Goal: Task Accomplishment & Management: Manage account settings

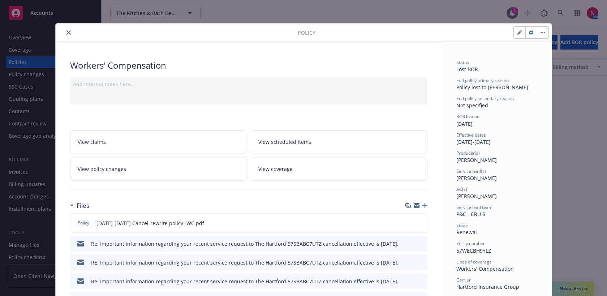
scroll to position [696, 0]
click at [67, 30] on button "close" at bounding box center [68, 32] width 9 height 9
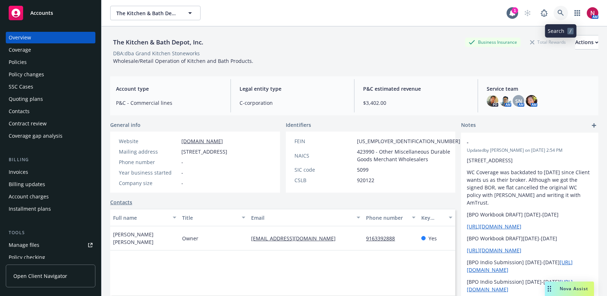
click at [564, 12] on icon at bounding box center [560, 13] width 7 height 7
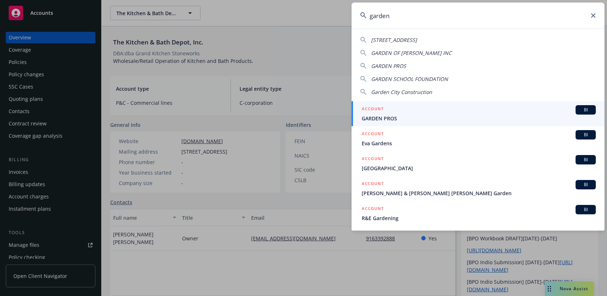
click at [469, 15] on input "garden" at bounding box center [477, 16] width 253 height 26
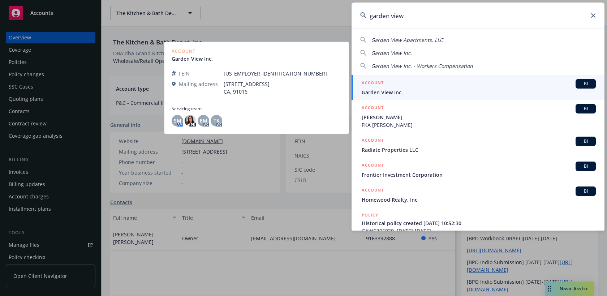
type input "garden view"
click at [408, 89] on span "Garden View Inc." at bounding box center [479, 93] width 234 height 8
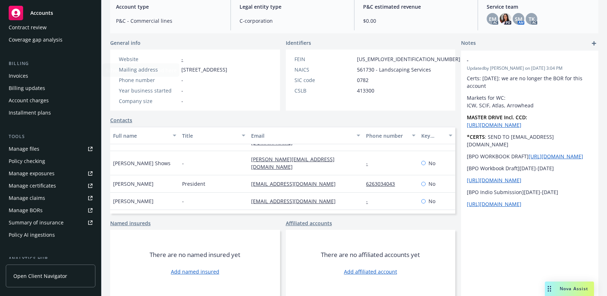
scroll to position [199, 0]
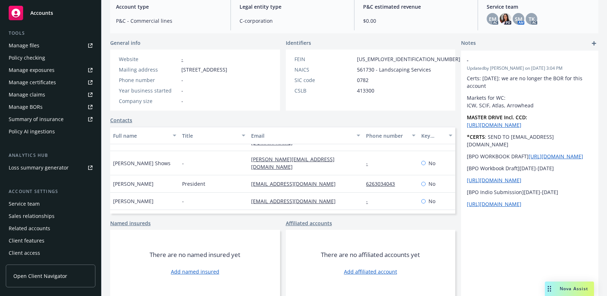
click at [124, 121] on link "Contacts" at bounding box center [121, 120] width 22 height 8
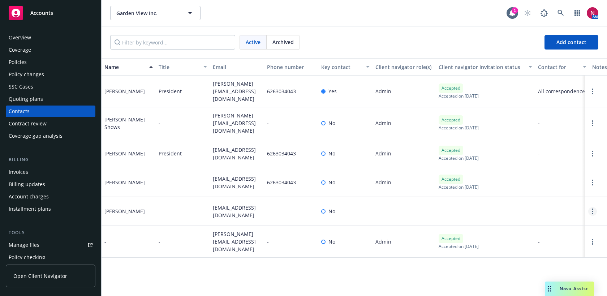
click at [593, 208] on icon "Open options" at bounding box center [592, 211] width 1 height 6
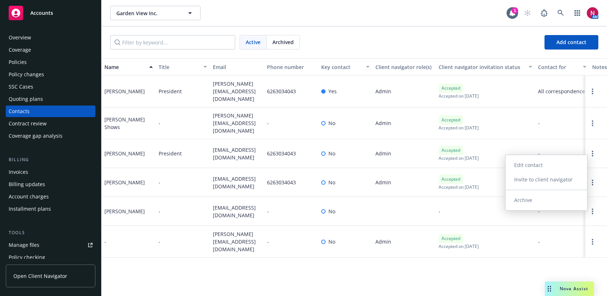
click at [554, 203] on link "Archive" at bounding box center [546, 200] width 82 height 14
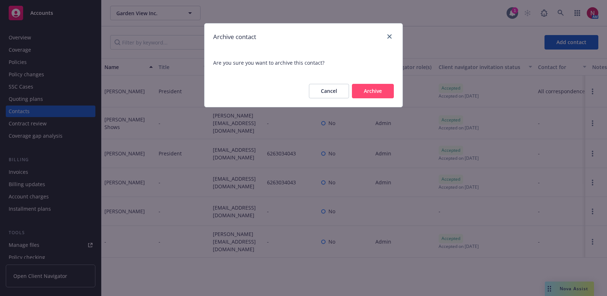
click at [377, 91] on button "Archive" at bounding box center [373, 91] width 42 height 14
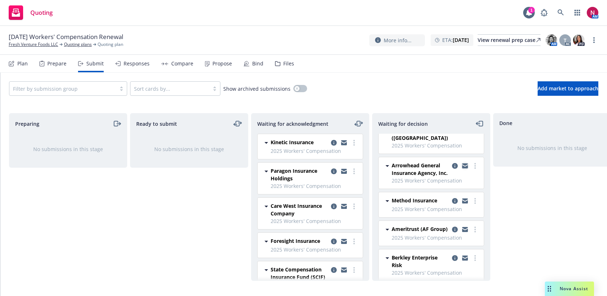
click at [463, 163] on icon "copy logging email" at bounding box center [465, 164] width 6 height 3
click at [542, 86] on span "Add market to approach" at bounding box center [568, 88] width 61 height 7
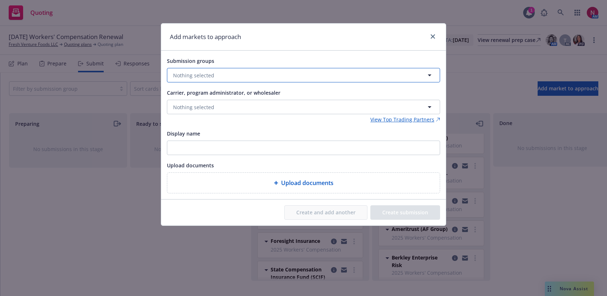
click at [227, 76] on button "Nothing selected" at bounding box center [303, 75] width 273 height 14
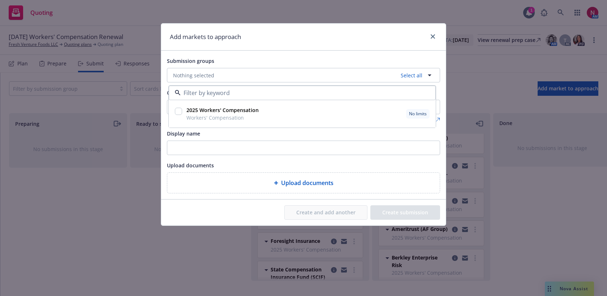
click at [179, 111] on input "checkbox" at bounding box center [178, 111] width 7 height 7
checkbox input "true"
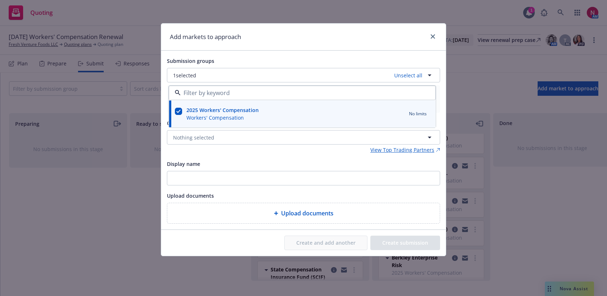
click at [273, 57] on div "Submission groups" at bounding box center [303, 60] width 273 height 9
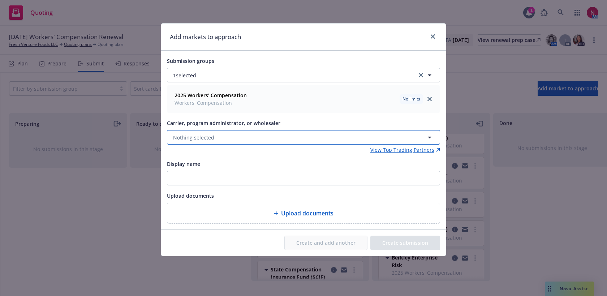
click at [263, 136] on button "Nothing selected" at bounding box center [303, 137] width 273 height 14
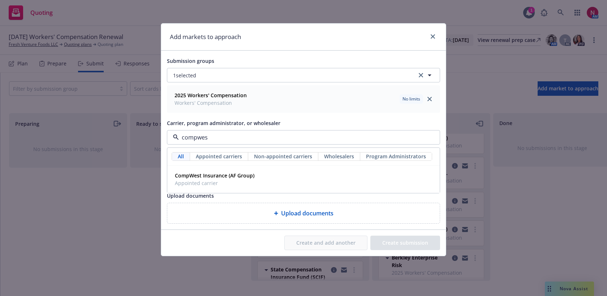
type input "compwest"
click at [266, 178] on div "CompWest Insurance (AF Group) Appointed carrier" at bounding box center [303, 179] width 263 height 18
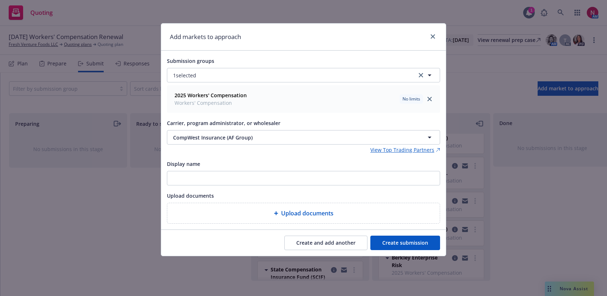
click at [404, 241] on button "Create submission" at bounding box center [405, 243] width 70 height 14
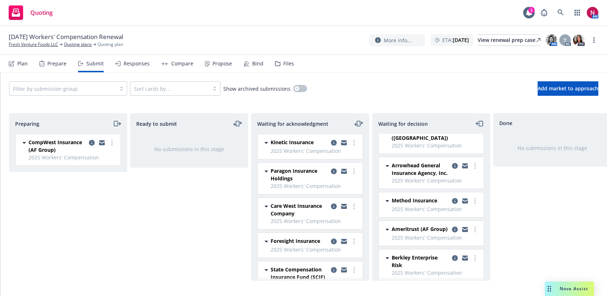
click at [118, 123] on icon "moveRight" at bounding box center [117, 123] width 8 height 9
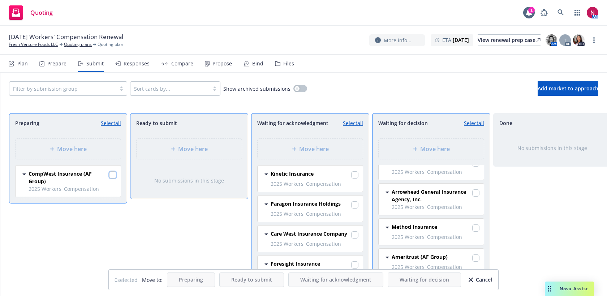
click at [115, 176] on input "checkbox" at bounding box center [112, 174] width 7 height 7
checkbox input "true"
click at [392, 151] on div "Move here" at bounding box center [431, 148] width 94 height 9
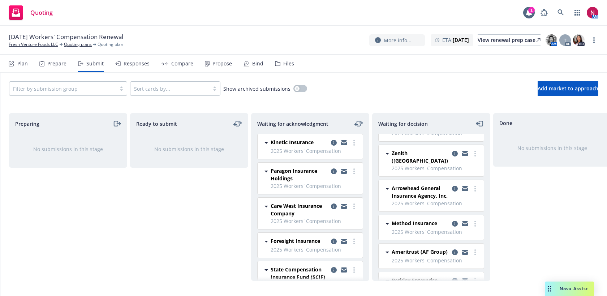
scroll to position [187, 0]
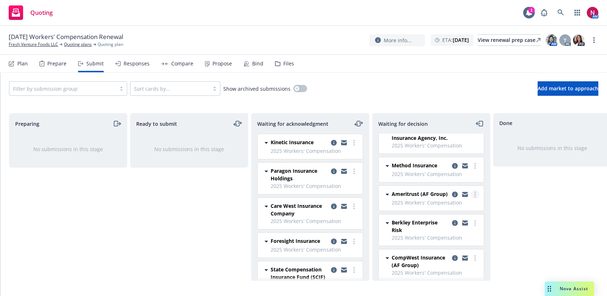
click at [475, 194] on circle "more" at bounding box center [474, 194] width 1 height 1
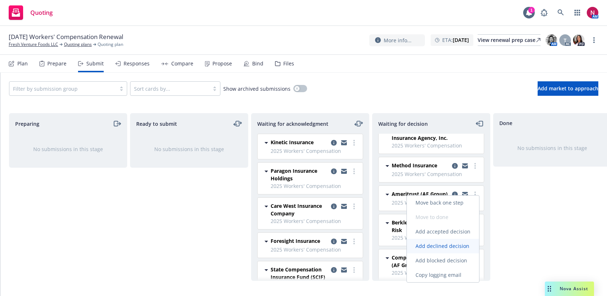
click at [453, 246] on span "Add declined decision" at bounding box center [442, 245] width 71 height 7
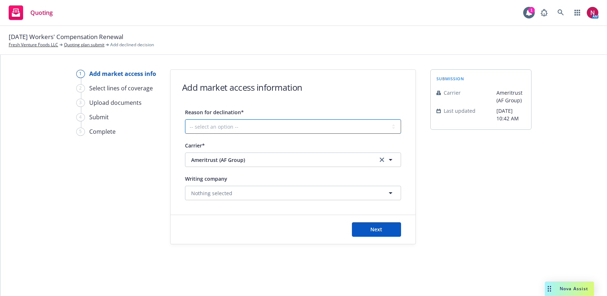
click at [268, 125] on select "-- select an option -- Cannot compete with other markets Carrier non-renewed Ca…" at bounding box center [293, 126] width 216 height 14
select select "DOES_NOT_FIT_UNDERWRITER_APPETITE"
click at [185, 119] on select "-- select an option -- Cannot compete with other markets Carrier non-renewed Ca…" at bounding box center [293, 126] width 216 height 14
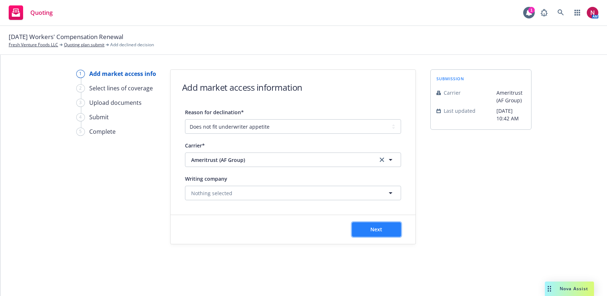
click at [367, 233] on button "Next" at bounding box center [376, 229] width 49 height 14
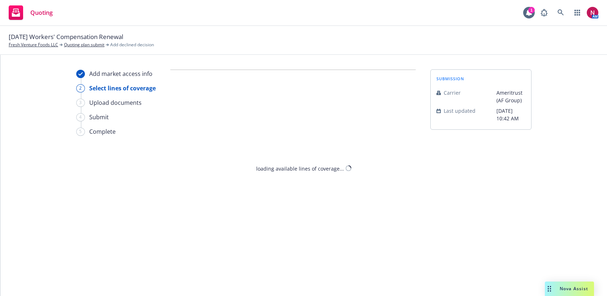
select select "DOES_NOT_FIT_UNDERWRITER_APPETITE"
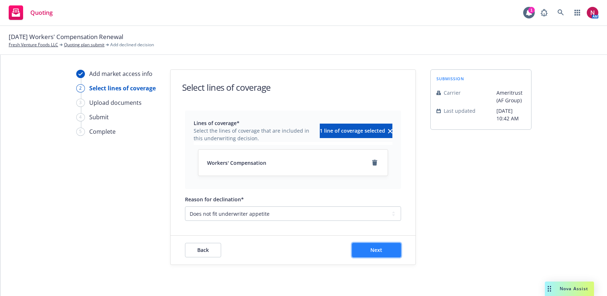
click at [377, 245] on button "Next" at bounding box center [376, 250] width 49 height 14
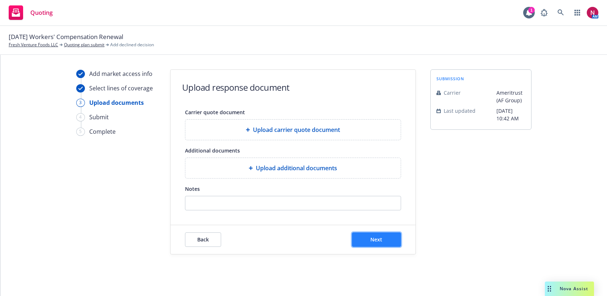
click at [373, 237] on span "Next" at bounding box center [376, 239] width 12 height 7
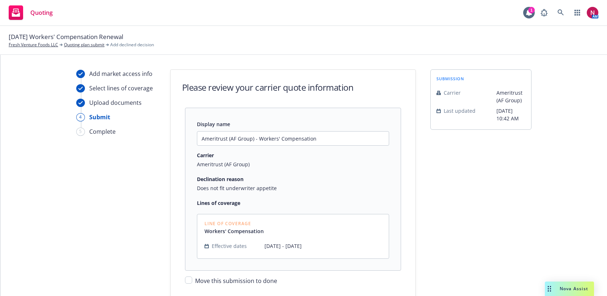
scroll to position [48, 0]
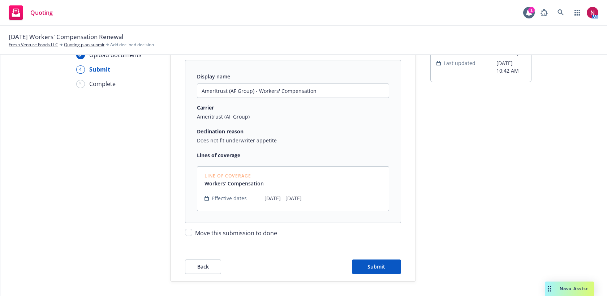
click at [257, 234] on span "Move this submission to done" at bounding box center [236, 233] width 82 height 8
click at [192, 234] on input "Move this submission to done" at bounding box center [188, 232] width 7 height 7
checkbox input "true"
click at [371, 267] on span "Submit" at bounding box center [376, 266] width 18 height 7
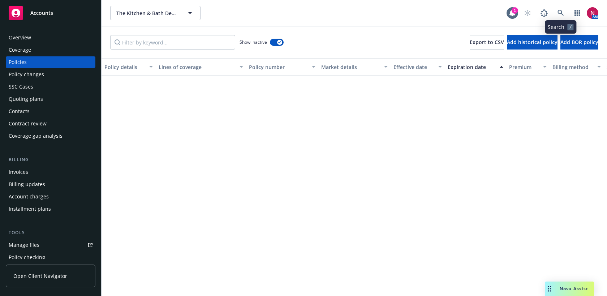
scroll to position [696, 0]
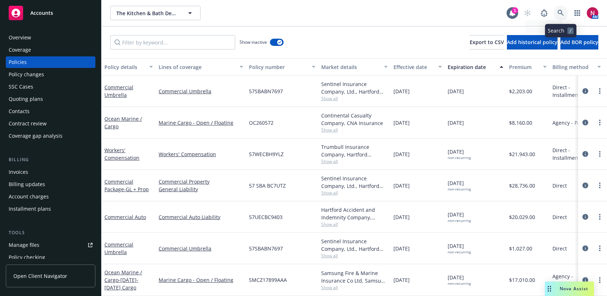
click at [559, 13] on icon at bounding box center [560, 13] width 7 height 7
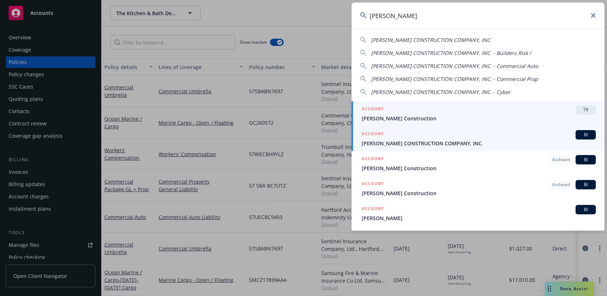
type input "bjork"
click at [480, 140] on span "BJORK CONSTRUCTION COMPANY, INC." at bounding box center [479, 143] width 234 height 8
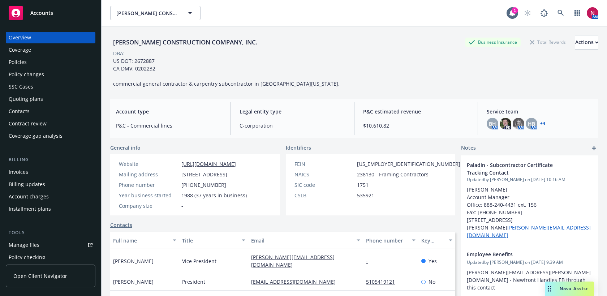
click at [47, 63] on div "Policies" at bounding box center [51, 62] width 84 height 12
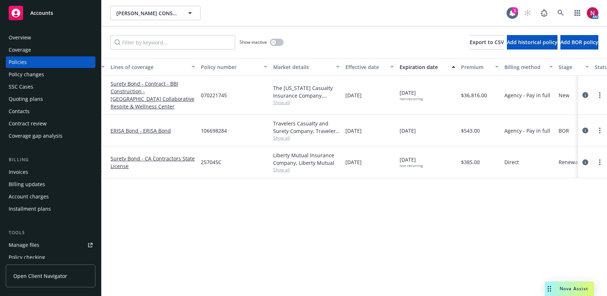
scroll to position [0, 192]
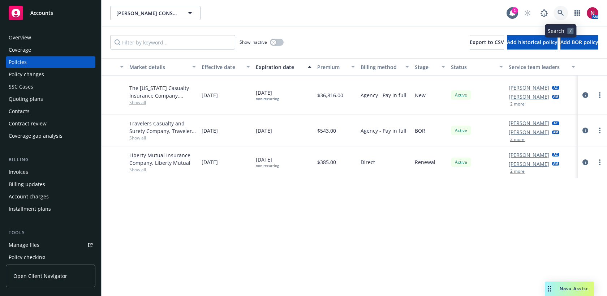
click at [561, 14] on icon at bounding box center [560, 13] width 7 height 7
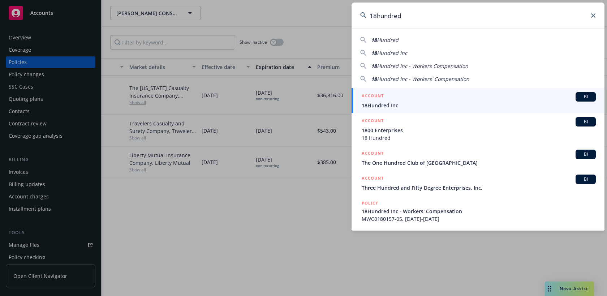
drag, startPoint x: 430, startPoint y: 18, endPoint x: 314, endPoint y: 5, distance: 117.4
click at [314, 5] on div "18hundred 18 Hundred 18 Hundred Inc 18 Hundred Inc - Workers Compensation 18 Hu…" at bounding box center [303, 148] width 607 height 296
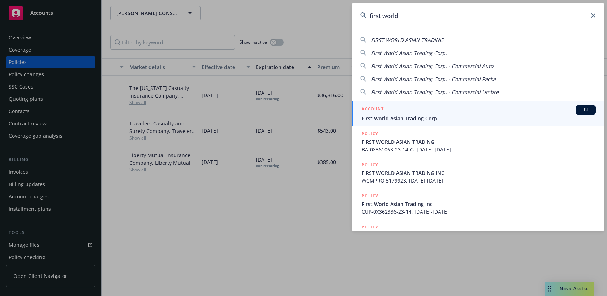
type input "first world"
click at [408, 116] on span "First World Asian Trading Corp." at bounding box center [479, 119] width 234 height 8
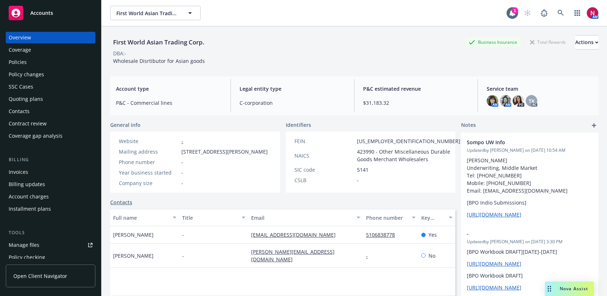
click at [51, 64] on div "Policies" at bounding box center [51, 62] width 84 height 12
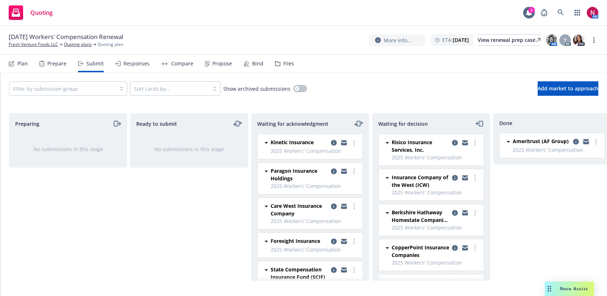
click at [588, 142] on icon "copy logging email" at bounding box center [586, 142] width 6 height 3
